Goal: Entertainment & Leisure: Consume media (video, audio)

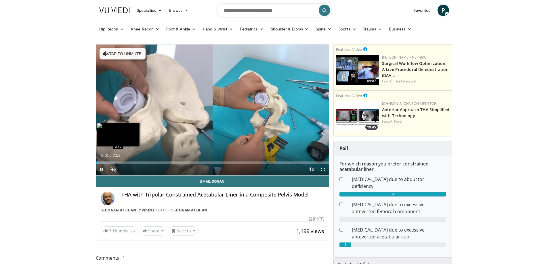
click at [121, 163] on div "Progress Bar" at bounding box center [121, 163] width 1 height 2
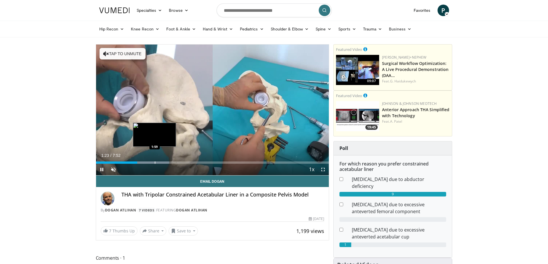
click at [155, 162] on div "Progress Bar" at bounding box center [155, 163] width 1 height 2
click at [185, 165] on div "Current Time 1:59 / Duration 7:52 Pause Skip Backward Skip Forward Unmute 0% Lo…" at bounding box center [212, 170] width 233 height 12
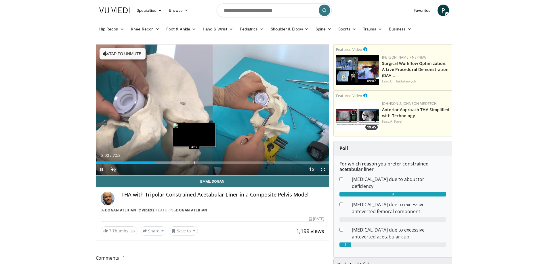
click at [195, 162] on div "Progress Bar" at bounding box center [195, 163] width 1 height 2
click at [185, 162] on div "Progress Bar" at bounding box center [185, 163] width 1 height 2
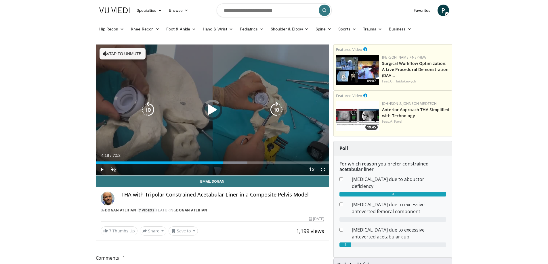
click at [224, 163] on div "Loaded : 65.02% 4:18 4:18" at bounding box center [212, 161] width 233 height 5
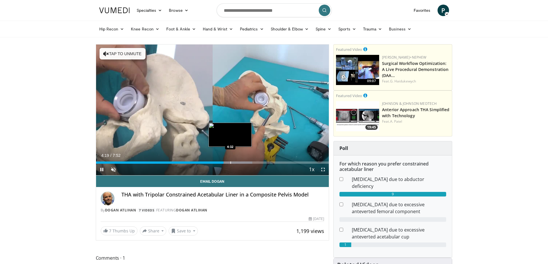
click at [231, 163] on div "Progress Bar" at bounding box center [231, 163] width 1 height 2
click at [244, 162] on div "Progress Bar" at bounding box center [244, 163] width 1 height 2
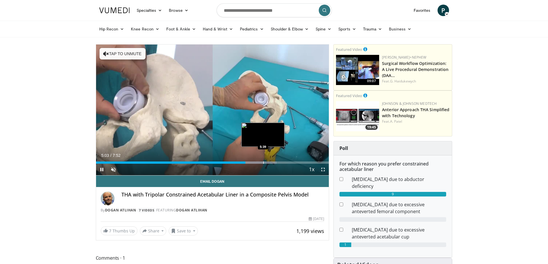
click at [263, 160] on div "Loaded : 77.61% 5:03 5:39" at bounding box center [212, 161] width 233 height 5
click at [277, 163] on div "Progress Bar" at bounding box center [277, 163] width 1 height 2
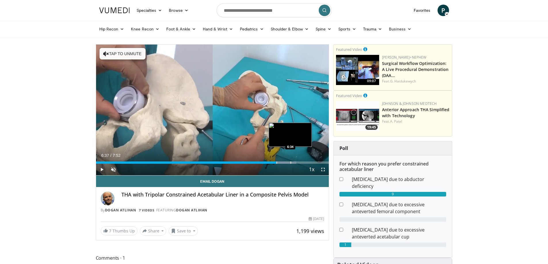
click at [292, 161] on div "Loaded : 86.00% 6:37 6:34" at bounding box center [212, 161] width 233 height 5
click at [285, 161] on div "Loaded : 97.29% 6:24 6:24" at bounding box center [212, 161] width 233 height 5
click at [284, 163] on div "Progress Bar" at bounding box center [284, 163] width 1 height 2
click at [312, 161] on div "Loaded : 97.29% 6:35 7:16" at bounding box center [212, 161] width 233 height 5
